Goal: Task Accomplishment & Management: Manage account settings

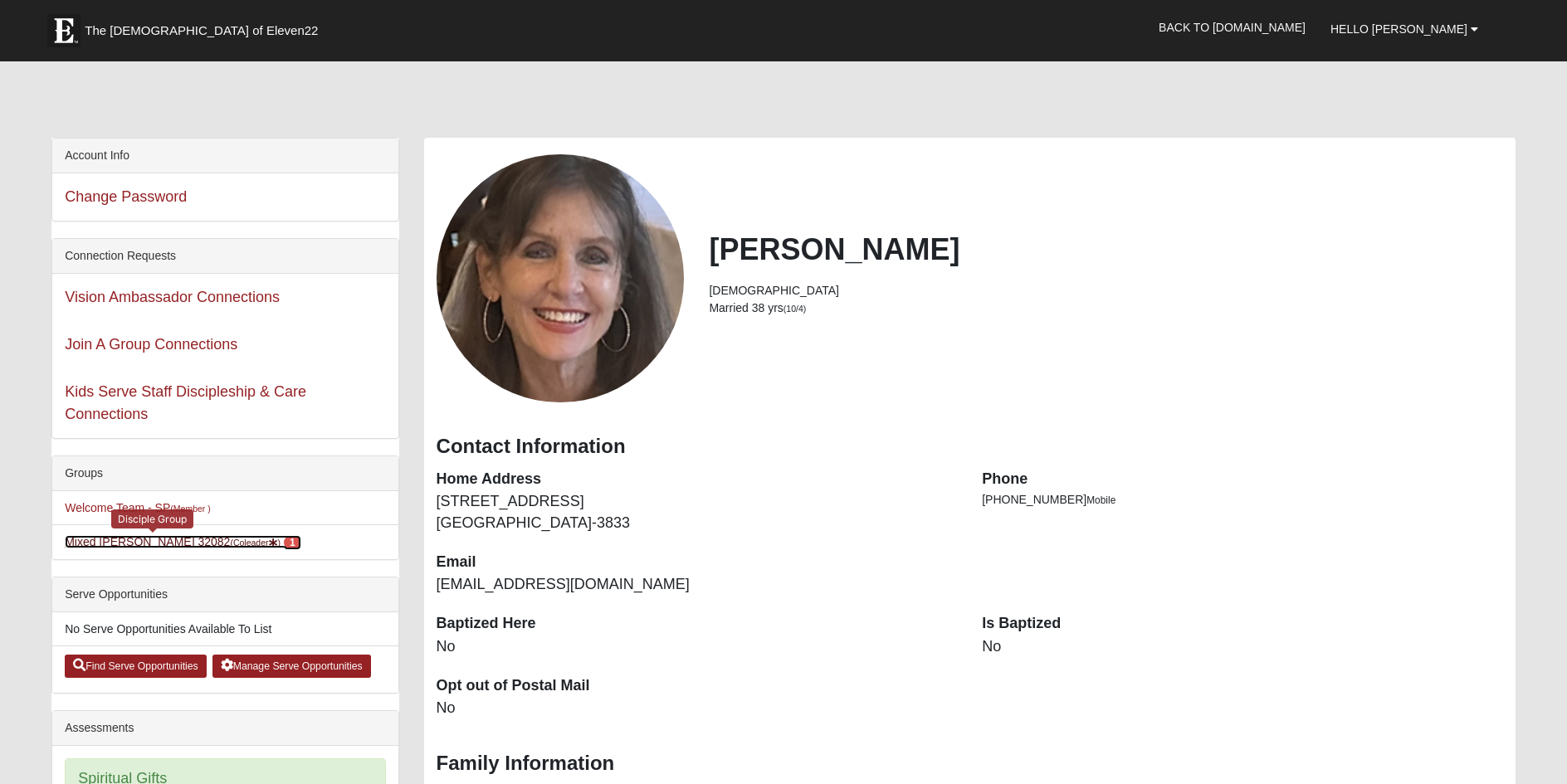
click at [79, 538] on link "Mixed Pate 32082 (Coleader ) 1" at bounding box center [182, 542] width 235 height 13
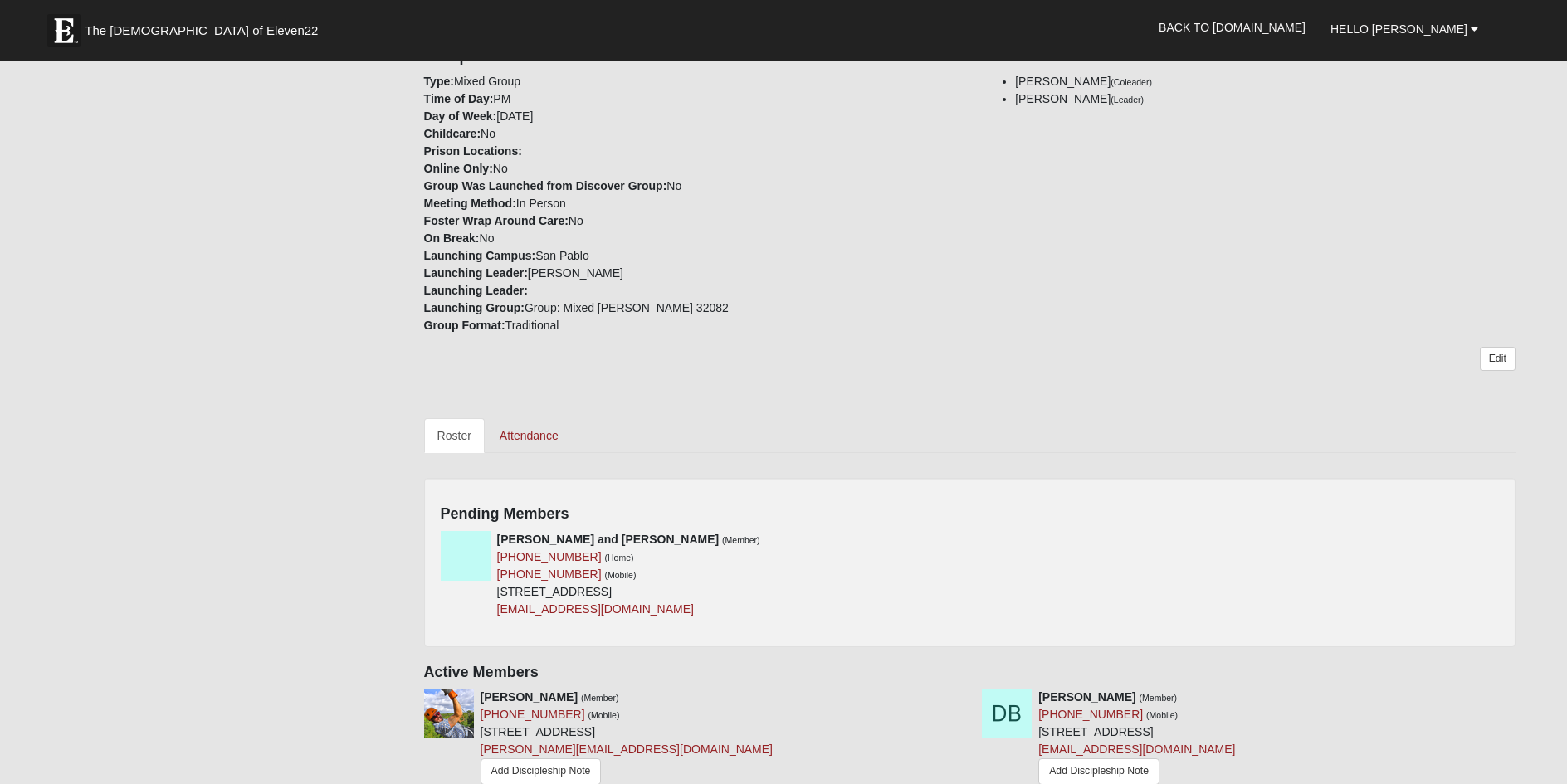
scroll to position [498, 0]
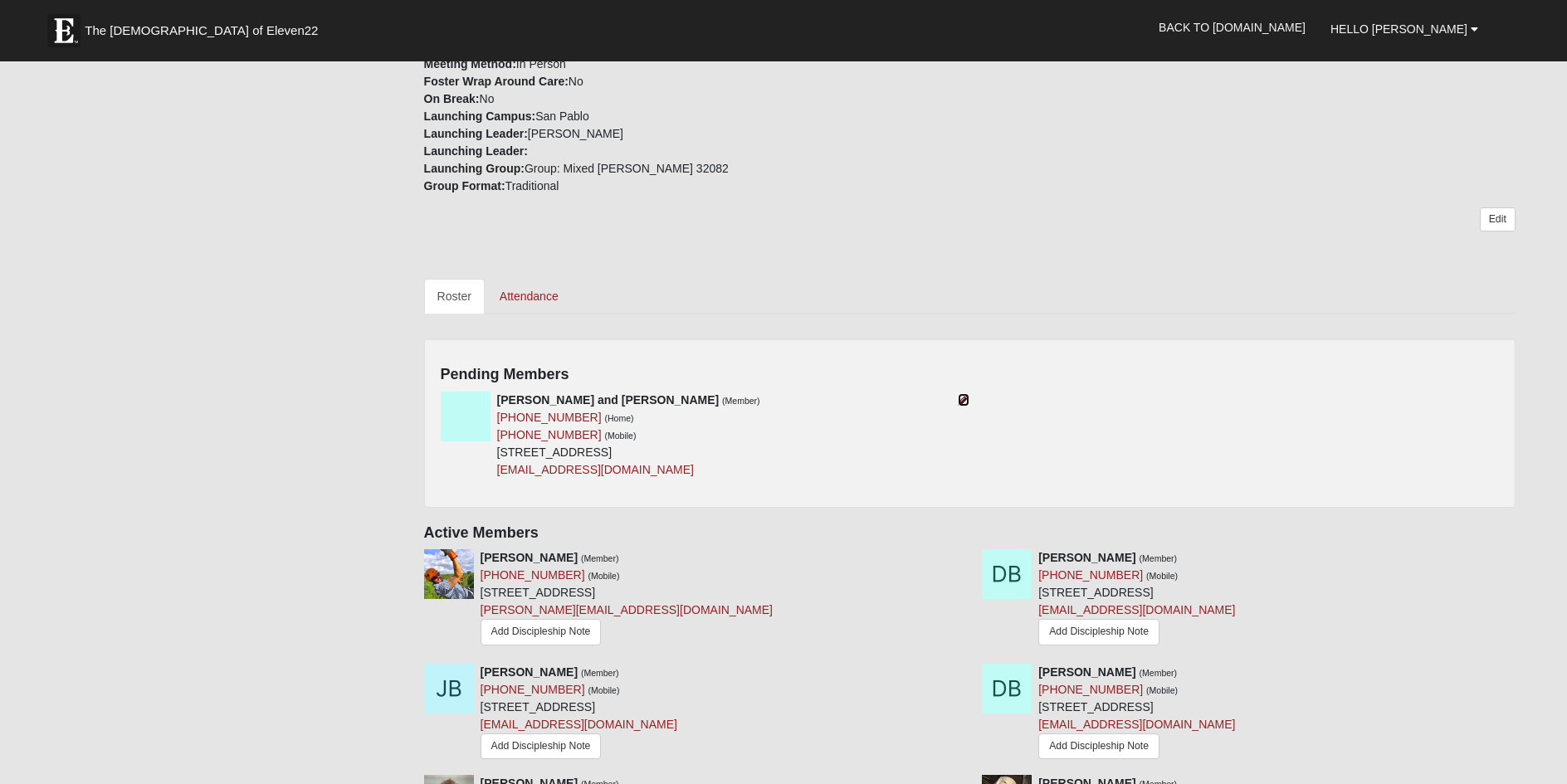
click at [966, 397] on icon at bounding box center [963, 400] width 12 height 12
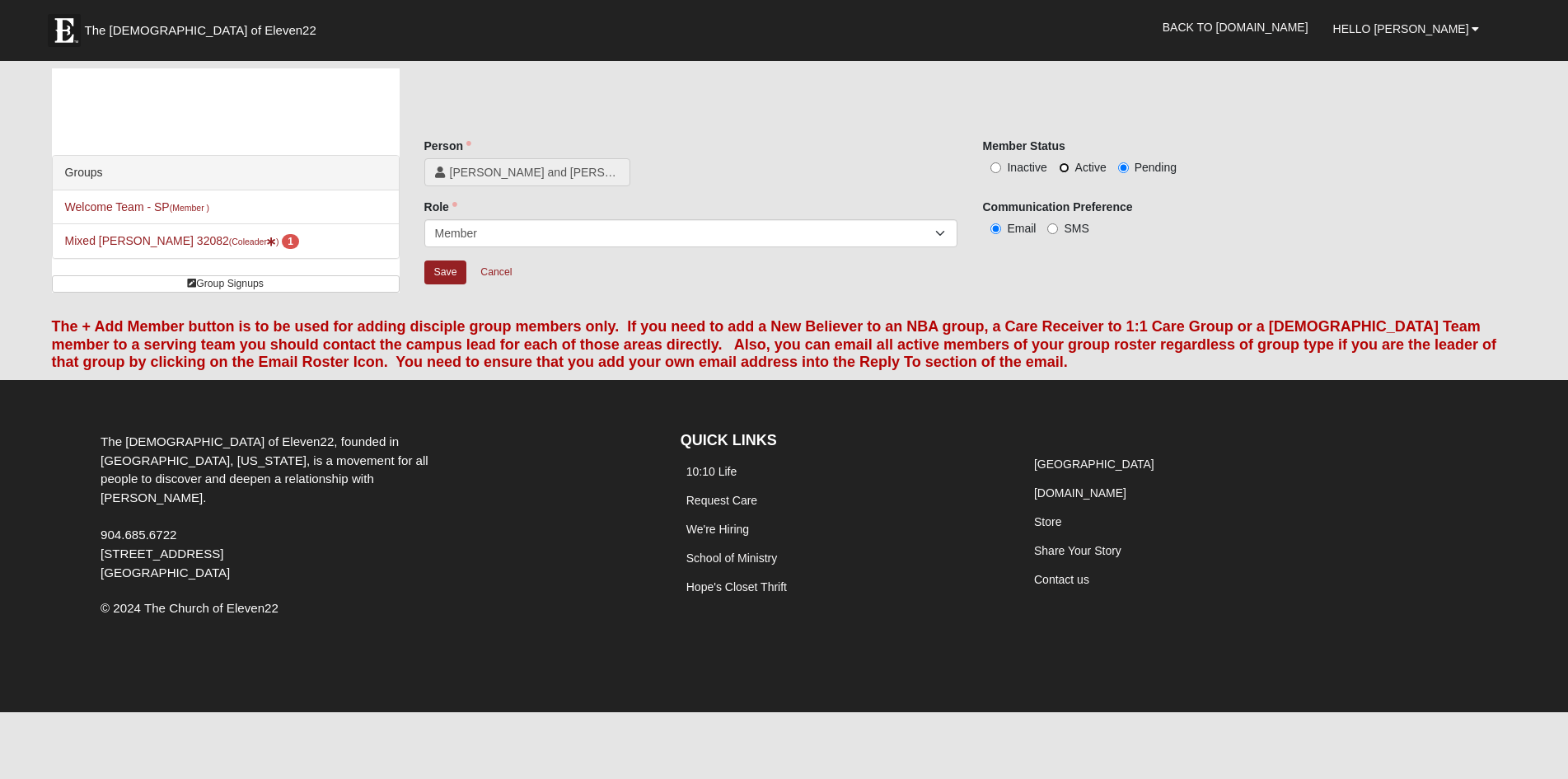
click at [1064, 168] on input "Active" at bounding box center [1064, 168] width 11 height 11
radio input "true"
click at [431, 277] on input "Save" at bounding box center [446, 272] width 43 height 24
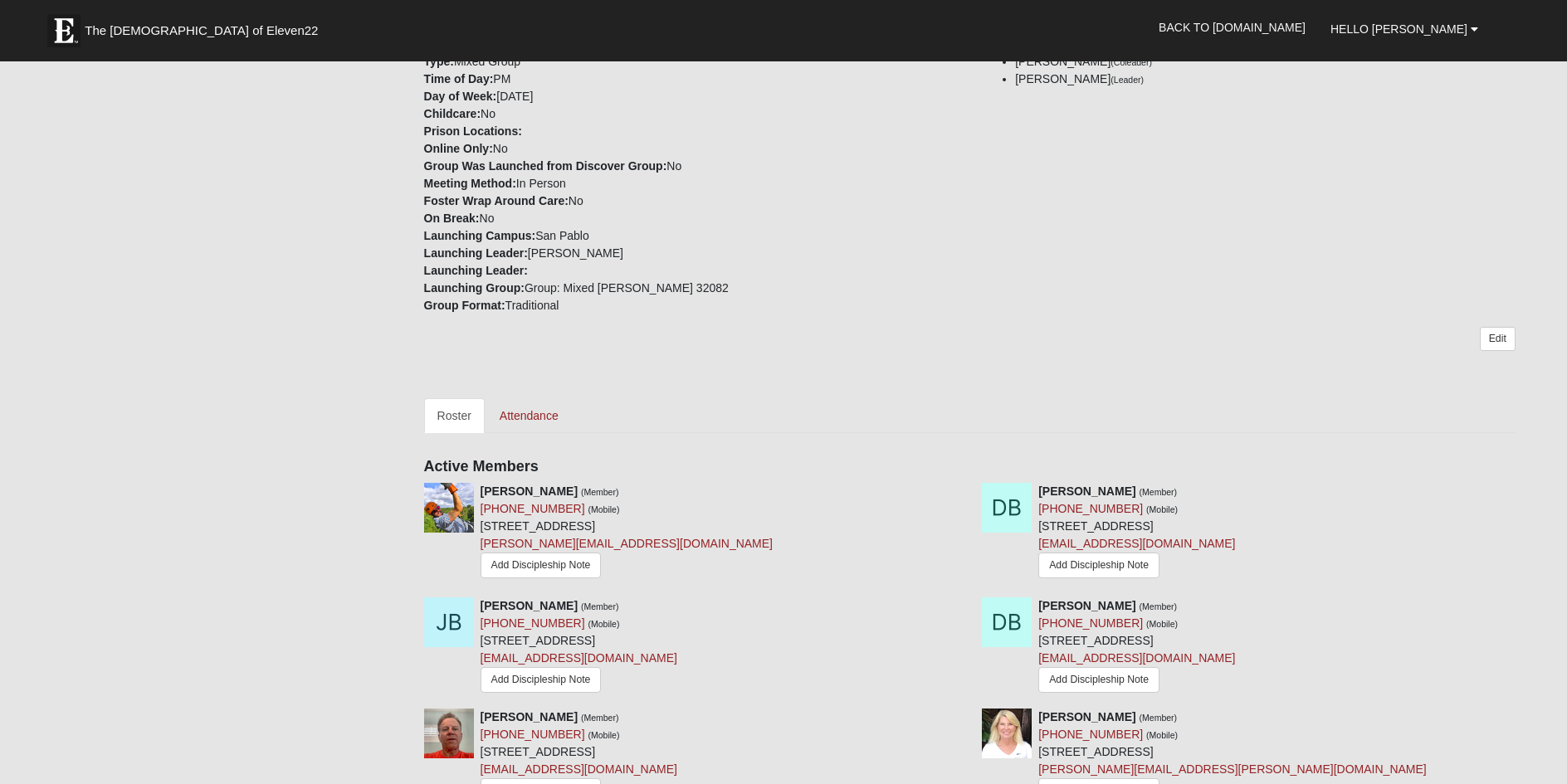
scroll to position [581, 0]
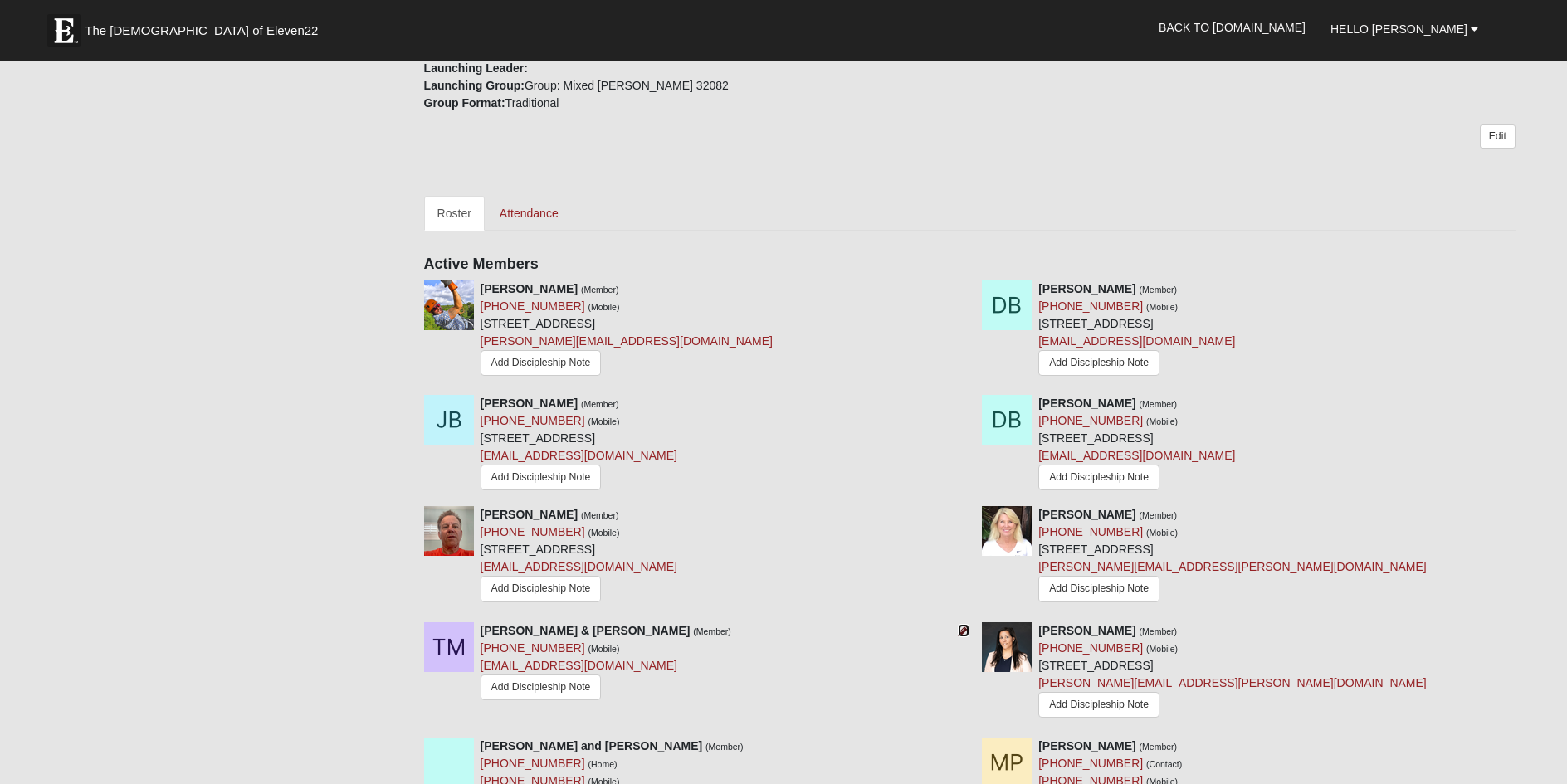
click at [964, 631] on icon at bounding box center [963, 630] width 12 height 12
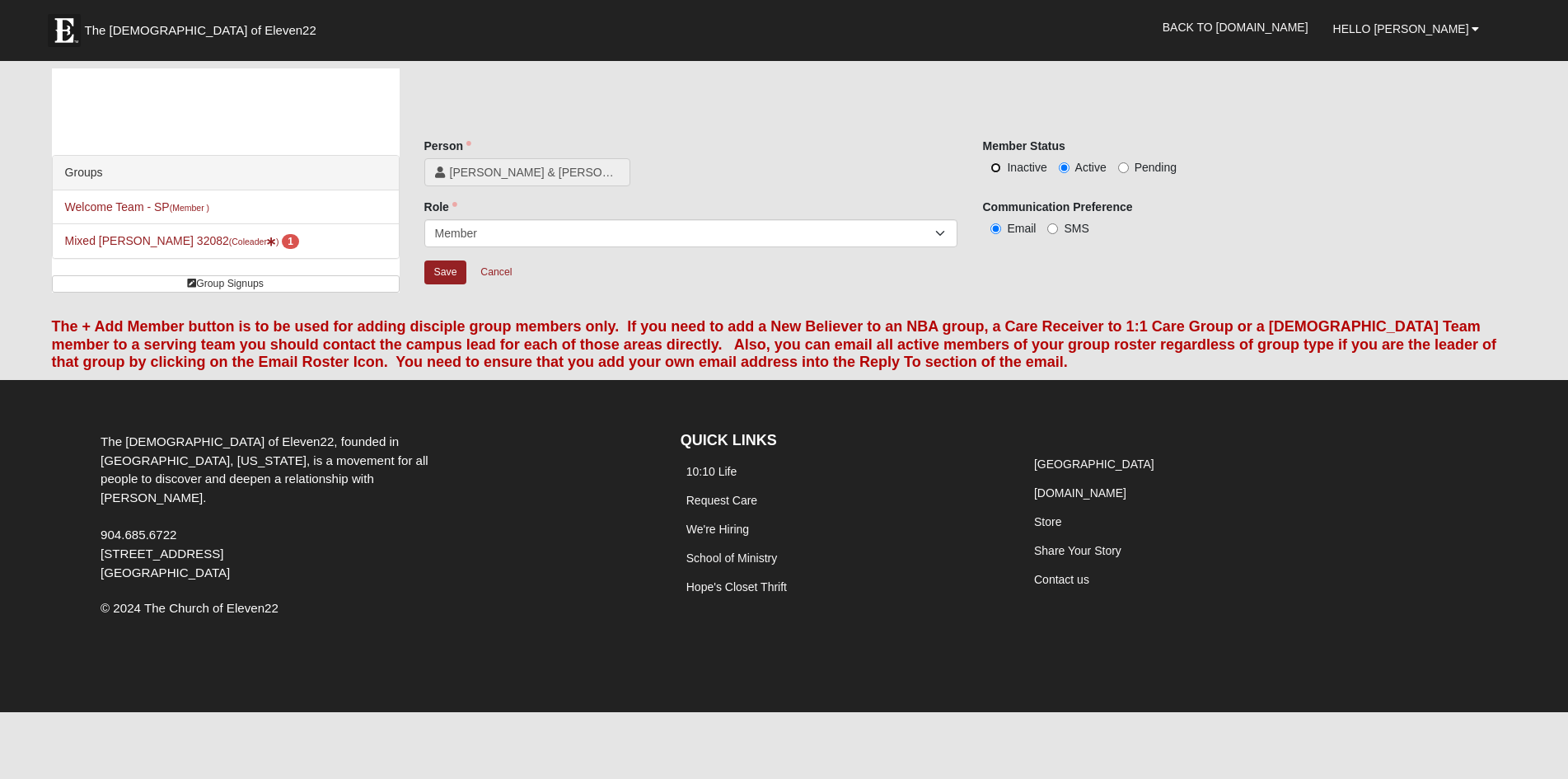
click at [992, 168] on input "Inactive" at bounding box center [995, 168] width 11 height 11
radio input "true"
click at [448, 274] on input "Save" at bounding box center [446, 272] width 43 height 24
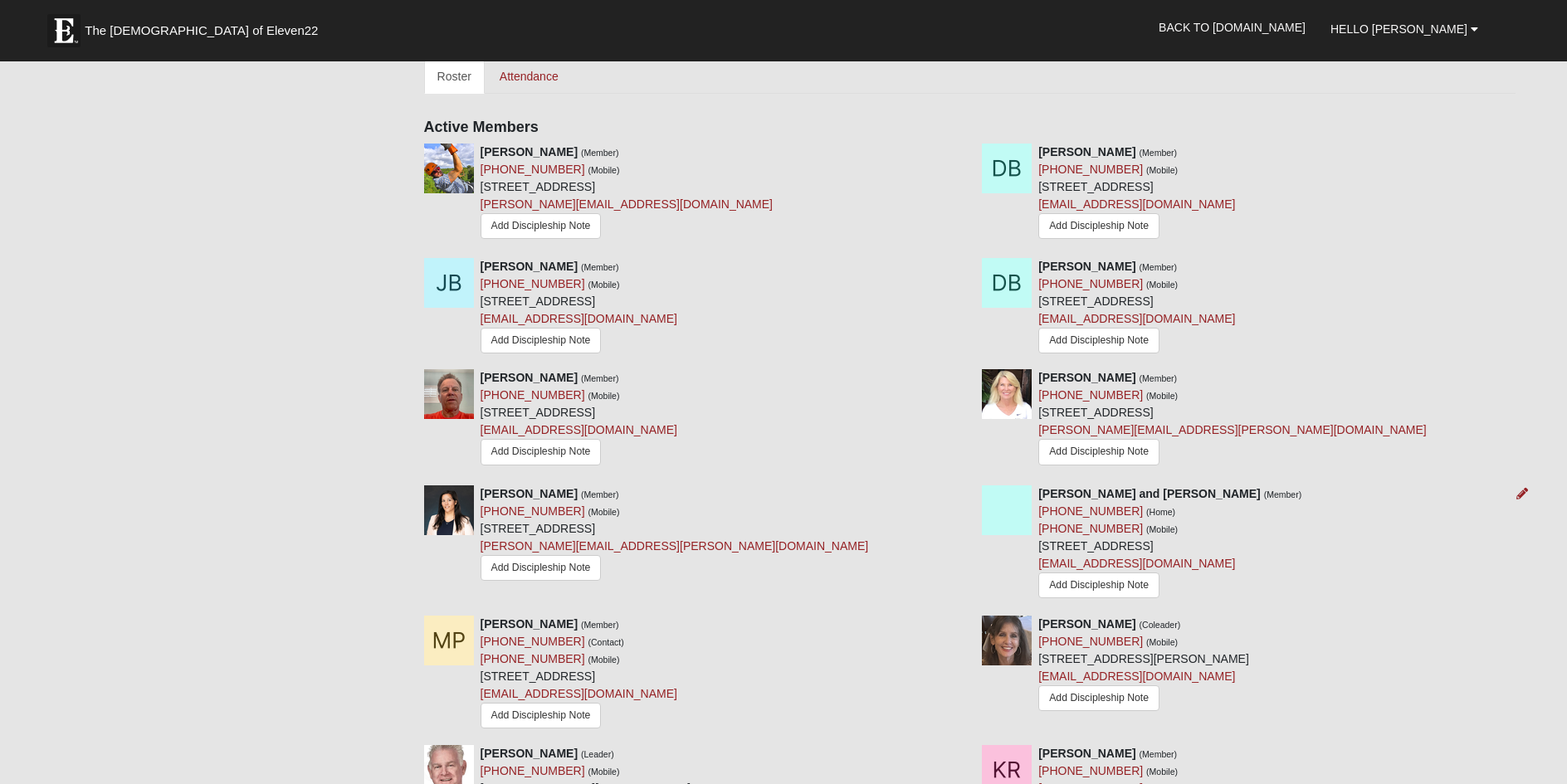
scroll to position [664, 0]
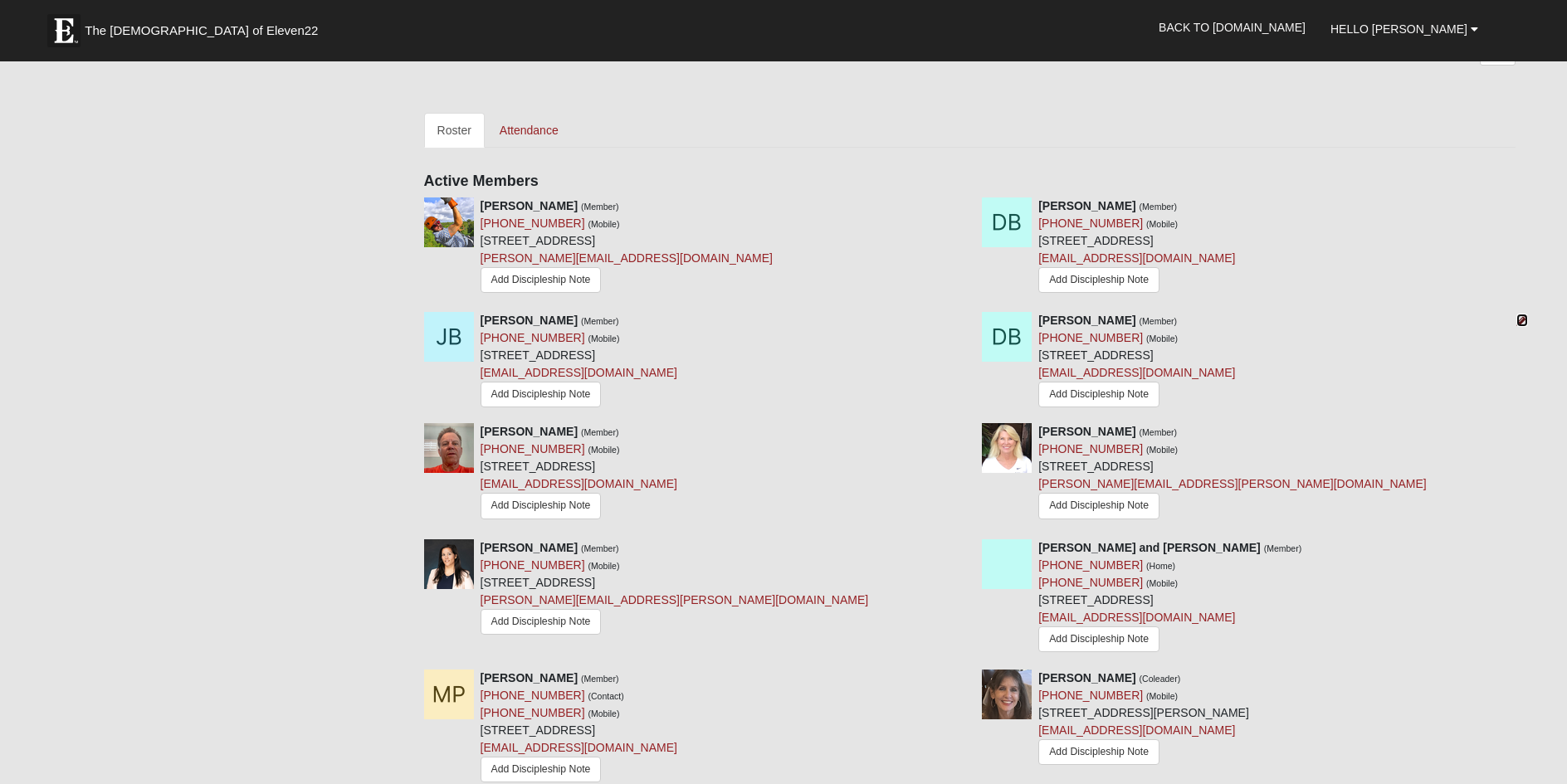
click at [1522, 322] on icon at bounding box center [1522, 320] width 12 height 12
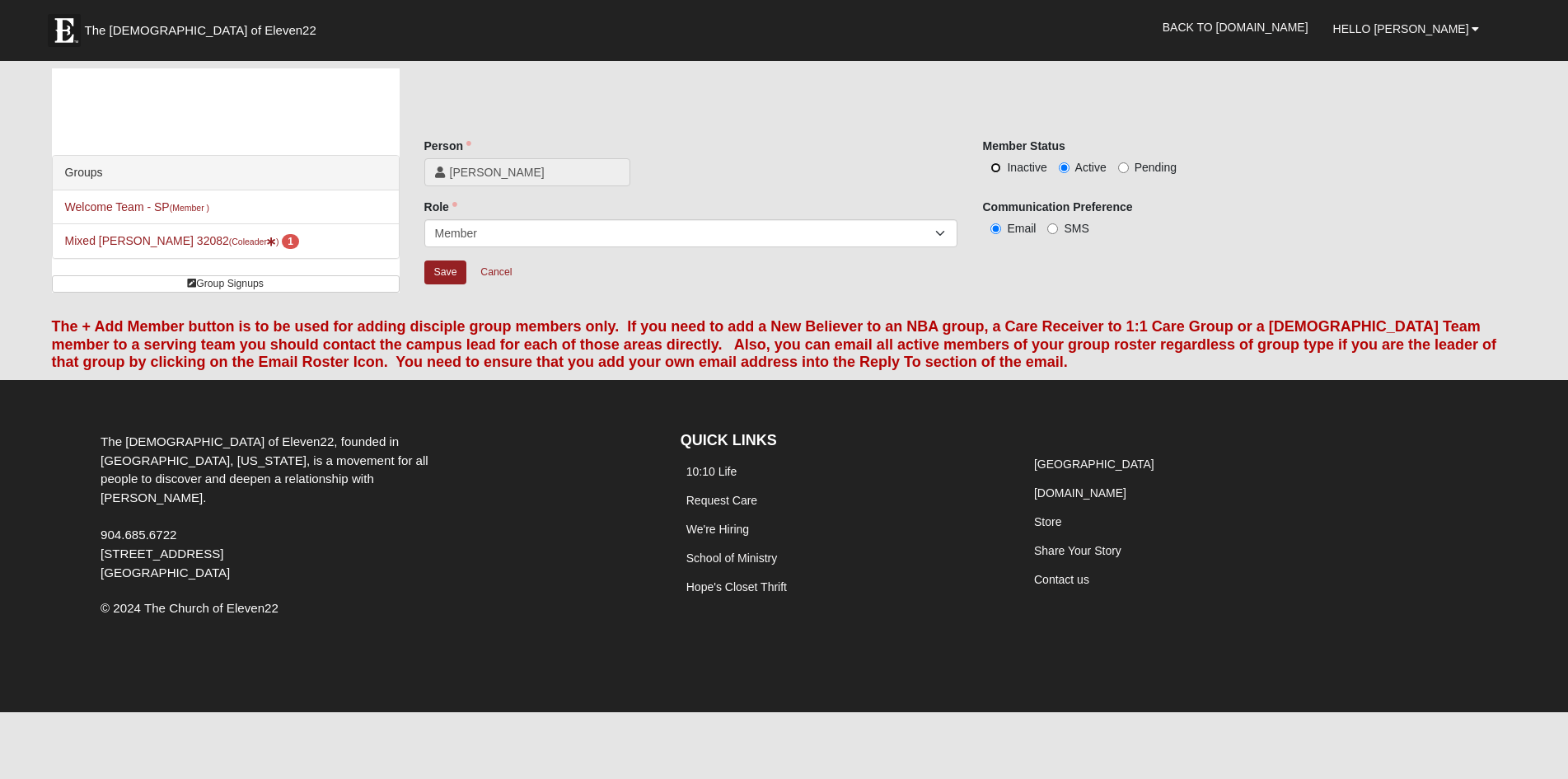
click at [997, 169] on input "Inactive" at bounding box center [995, 168] width 11 height 11
radio input "true"
click at [448, 269] on input "Save" at bounding box center [446, 272] width 43 height 24
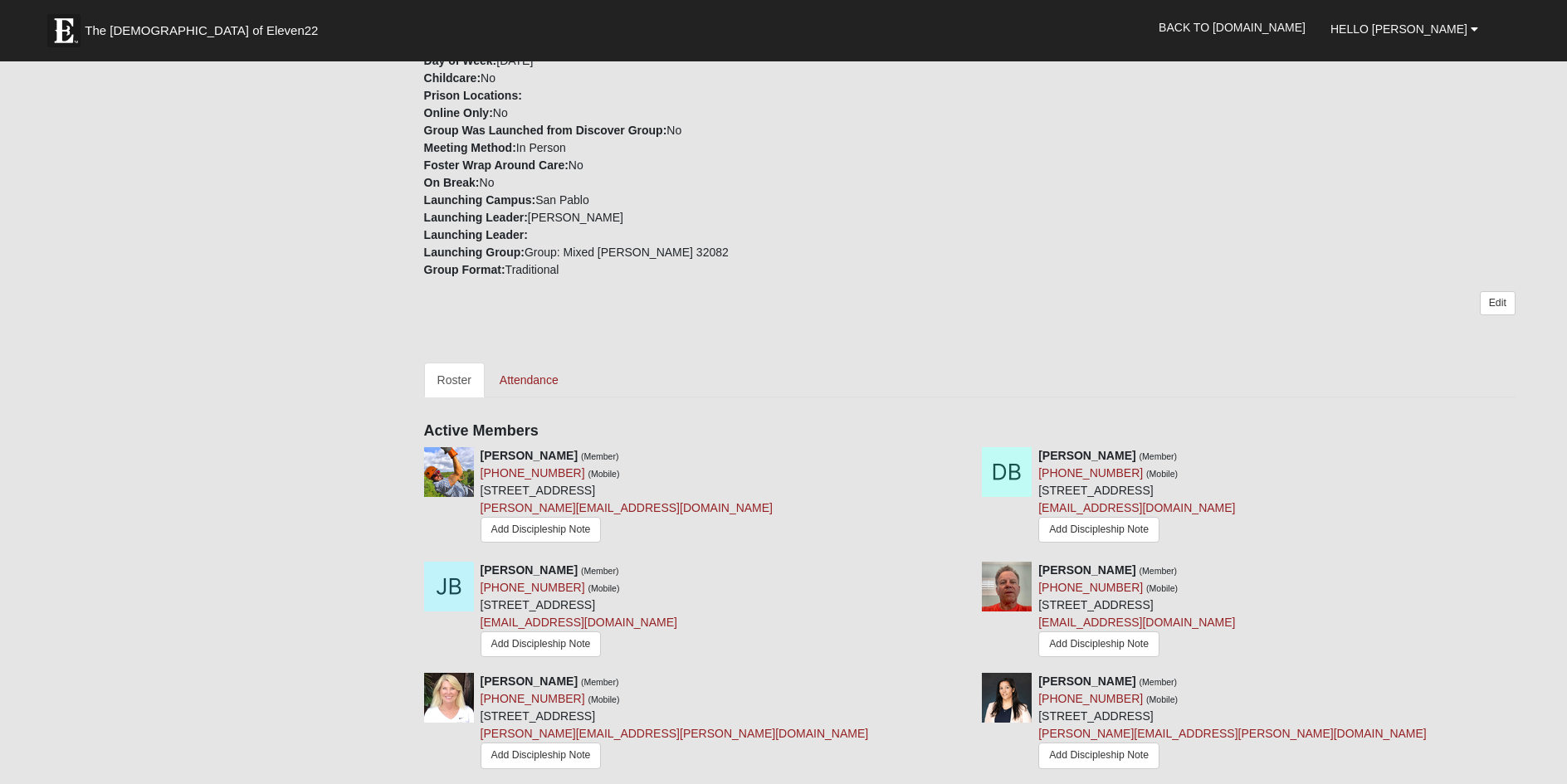
scroll to position [166, 0]
